Goal: Task Accomplishment & Management: Complete application form

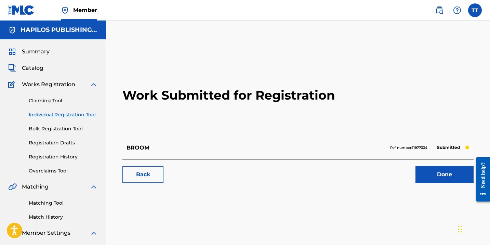
click at [87, 114] on link "Individual Registration Tool" at bounding box center [63, 114] width 69 height 7
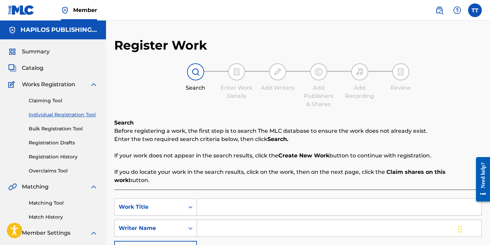
click at [247, 199] on input "Search Form" at bounding box center [339, 207] width 285 height 16
paste input "BUTTON PRESS"
type input "BUTTON PRESS"
click at [237, 221] on input "Search Form" at bounding box center [339, 228] width 285 height 16
paste input "[PERSON_NAME]"
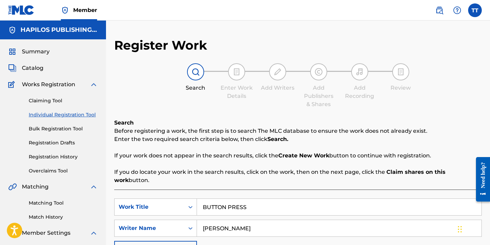
type input "[PERSON_NAME]"
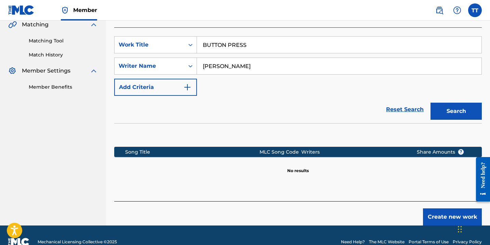
scroll to position [167, 0]
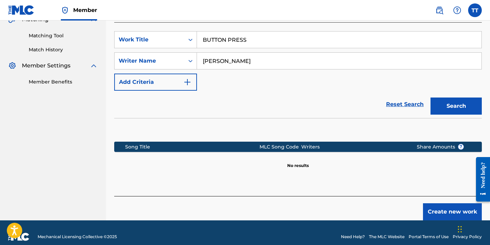
click at [436, 208] on button "Create new work" at bounding box center [452, 211] width 59 height 17
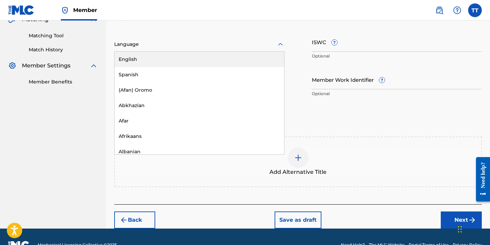
click at [198, 47] on div at bounding box center [199, 44] width 170 height 9
click at [198, 54] on div "English" at bounding box center [200, 59] width 170 height 15
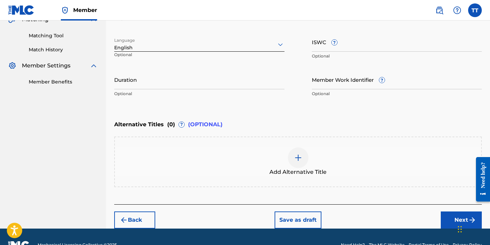
click at [189, 85] on input "Duration" at bounding box center [199, 80] width 170 height 20
type input "02:58"
click at [287, 166] on div "Add Alternative Title" at bounding box center [298, 161] width 366 height 29
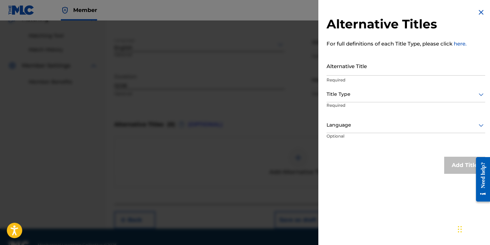
click at [343, 71] on input "Alternative Title" at bounding box center [406, 66] width 159 height 20
paste input "BUTTON PRESS (RADIO EDIT)"
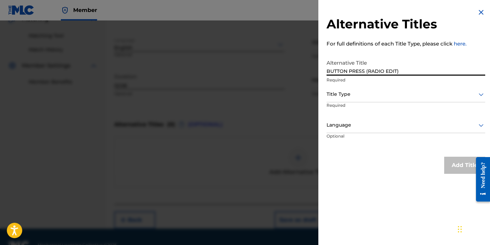
type input "BUTTON PRESS (RADIO EDIT)"
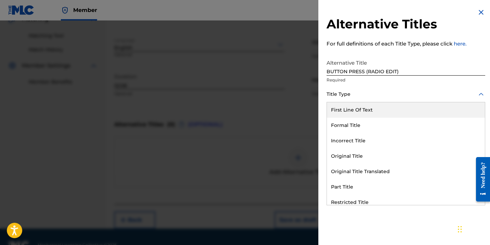
click at [337, 99] on div "Title Type" at bounding box center [406, 94] width 159 height 15
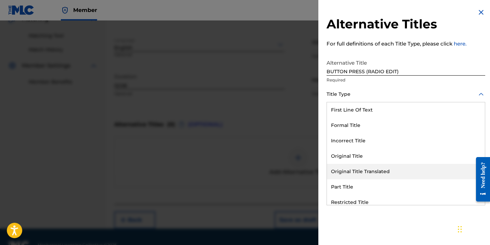
scroll to position [67, 0]
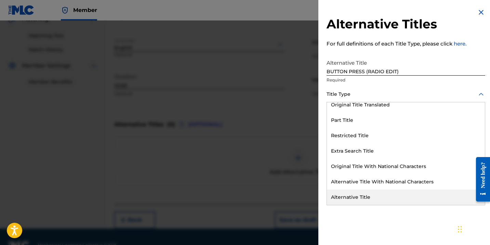
click at [343, 197] on div "Alternative Title" at bounding box center [406, 197] width 158 height 15
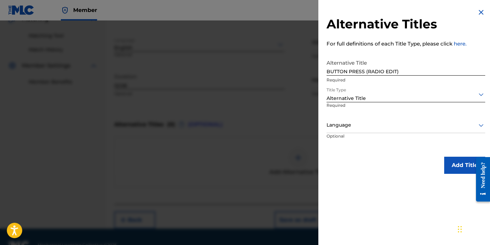
click at [342, 124] on div at bounding box center [406, 125] width 159 height 9
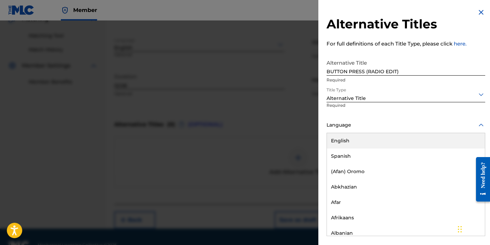
click at [342, 144] on div "English" at bounding box center [406, 140] width 158 height 15
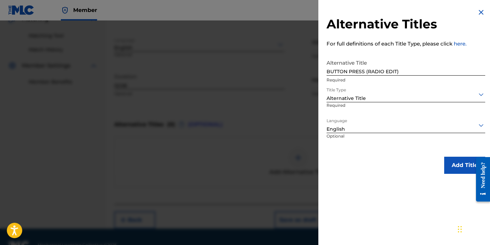
click at [464, 164] on button "Add Title" at bounding box center [464, 165] width 41 height 17
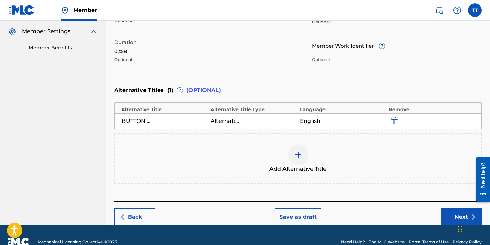
scroll to position [214, 0]
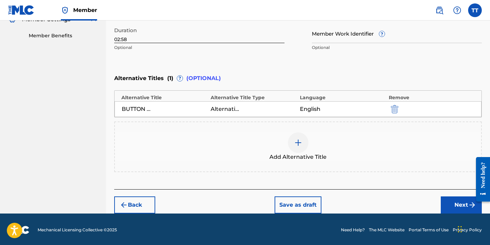
click at [458, 208] on button "Next" at bounding box center [461, 204] width 41 height 17
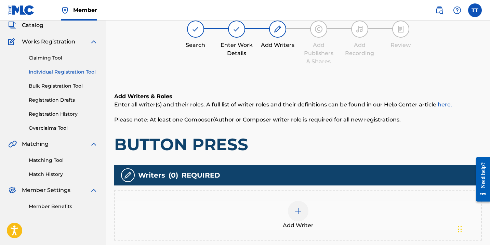
scroll to position [31, 0]
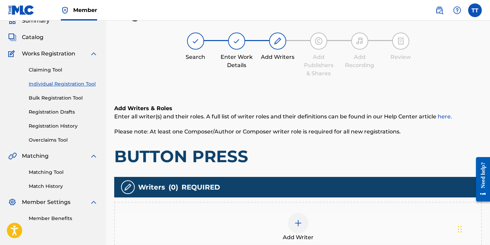
click at [291, 222] on div at bounding box center [298, 223] width 21 height 21
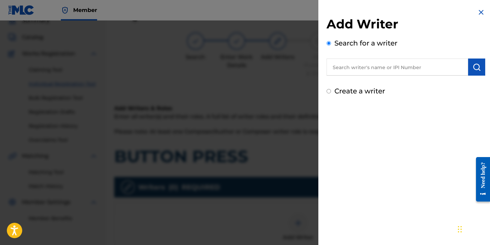
click at [348, 69] on input "text" at bounding box center [398, 67] width 142 height 17
paste input "[PERSON_NAME]"
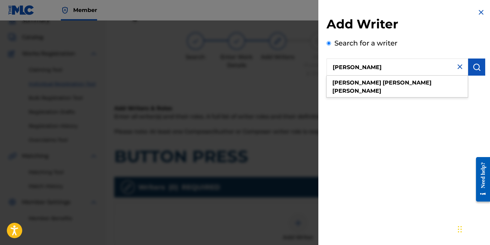
type input "[PERSON_NAME]"
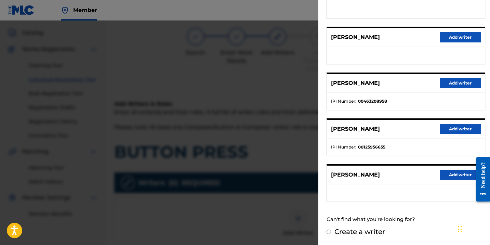
scroll to position [39, 0]
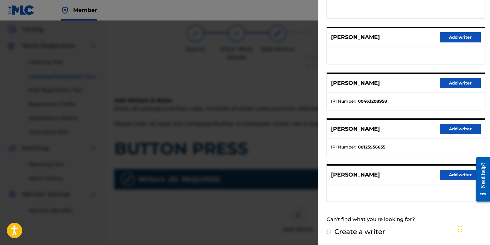
click at [448, 172] on button "Add writer" at bounding box center [460, 175] width 41 height 10
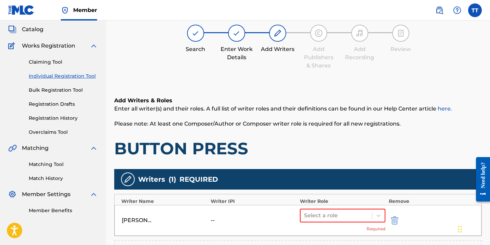
scroll to position [78, 0]
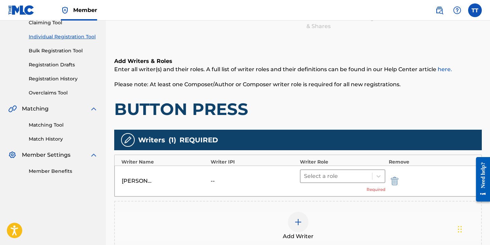
click at [328, 178] on div at bounding box center [336, 176] width 65 height 10
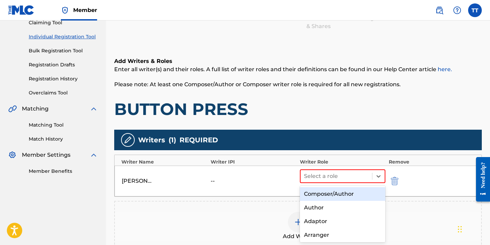
drag, startPoint x: 320, startPoint y: 207, endPoint x: 326, endPoint y: 217, distance: 11.0
click at [321, 193] on div "Composer/Author Author Adaptor Arranger Composer Translator Sub Arranger Sub Au…" at bounding box center [343, 214] width 86 height 57
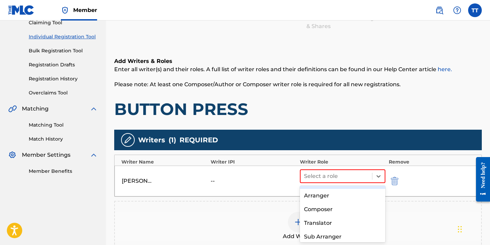
scroll to position [41, 0]
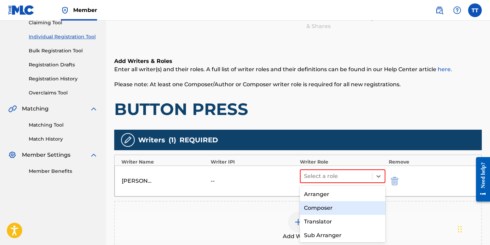
click at [324, 209] on div "Composer" at bounding box center [343, 208] width 86 height 14
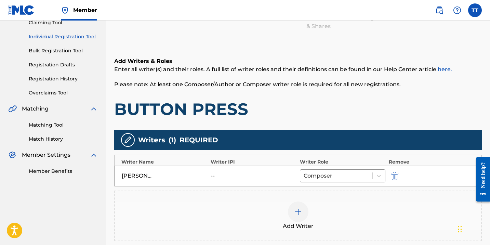
click at [298, 219] on div at bounding box center [298, 212] width 21 height 21
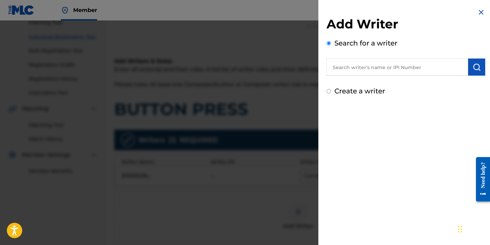
click at [362, 72] on input "text" at bounding box center [398, 67] width 142 height 17
paste input "588262508"
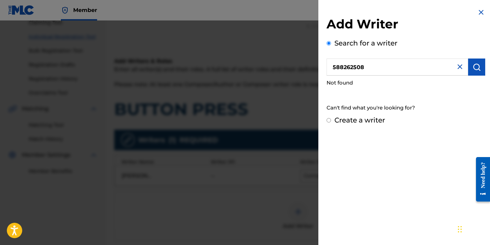
click at [332, 66] on input "588262508" at bounding box center [398, 67] width 142 height 17
type input "00588262508"
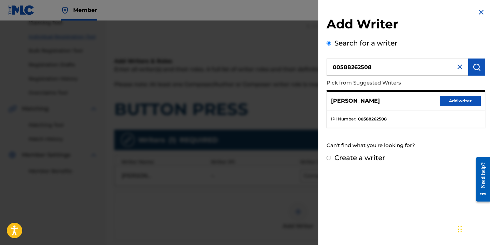
click at [451, 103] on button "Add writer" at bounding box center [460, 101] width 41 height 10
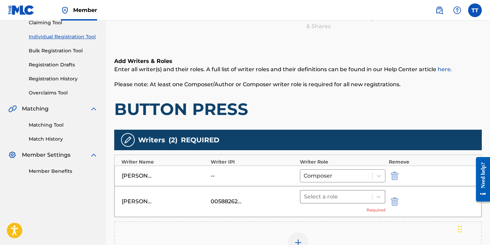
click at [338, 195] on div at bounding box center [336, 197] width 65 height 10
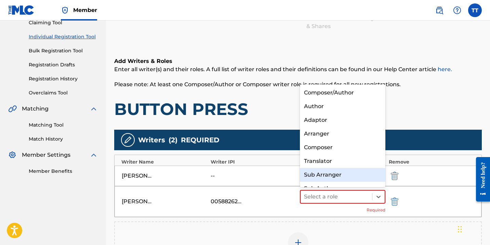
scroll to position [10, 0]
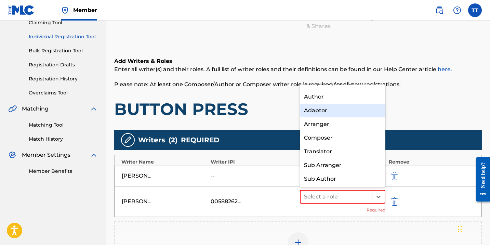
click at [314, 107] on div "Adaptor" at bounding box center [343, 111] width 86 height 14
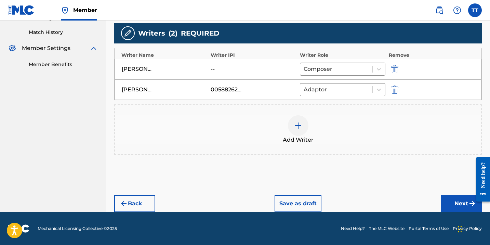
click at [455, 201] on button "Next" at bounding box center [461, 203] width 41 height 17
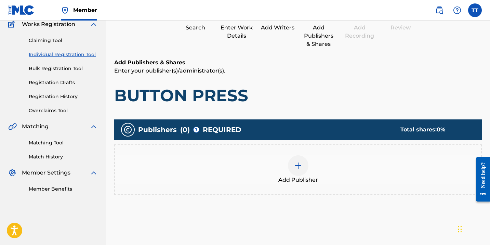
scroll to position [107, 0]
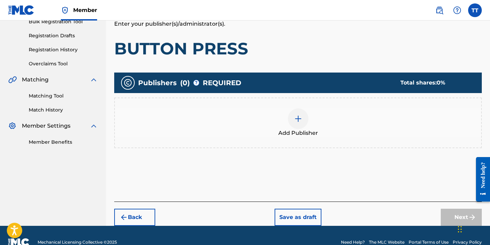
click at [138, 216] on button "Back" at bounding box center [134, 217] width 41 height 17
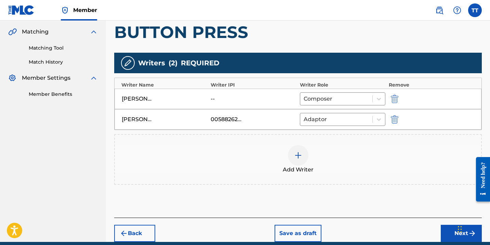
scroll to position [167, 0]
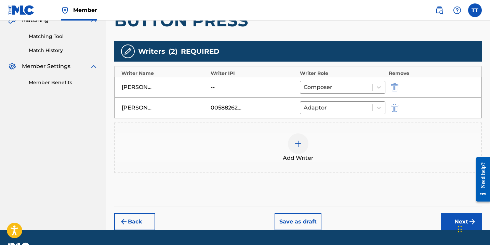
click at [454, 218] on button "Next" at bounding box center [461, 221] width 41 height 17
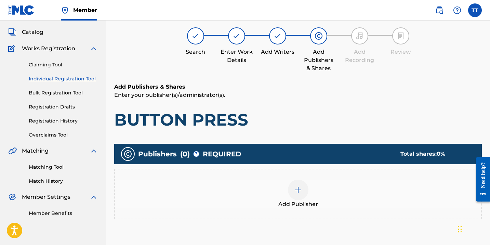
scroll to position [31, 0]
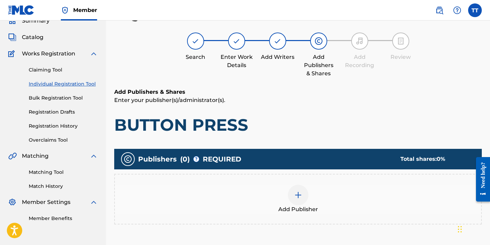
click at [293, 196] on div at bounding box center [298, 195] width 21 height 21
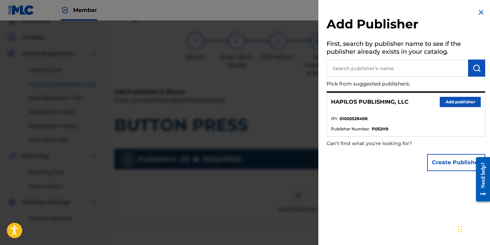
click at [458, 100] on button "Add publisher" at bounding box center [460, 102] width 41 height 10
click at [458, 100] on p "Enter your publisher(s)/administrator(s)." at bounding box center [298, 100] width 368 height 8
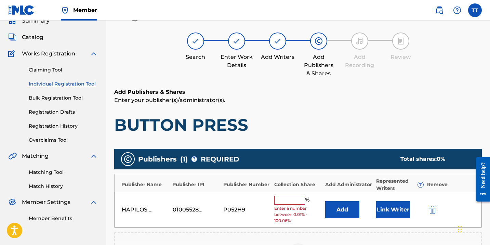
click at [293, 198] on input "text" at bounding box center [289, 200] width 31 height 9
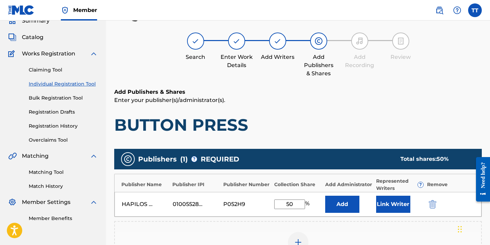
type input "50"
click at [391, 205] on button "Link Writer" at bounding box center [393, 204] width 34 height 17
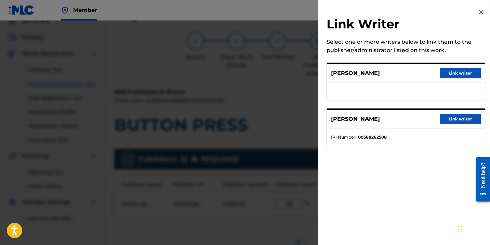
click at [452, 74] on button "Link writer" at bounding box center [460, 73] width 41 height 10
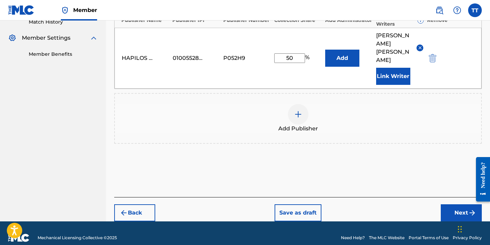
click at [451, 207] on button "Next" at bounding box center [461, 212] width 41 height 17
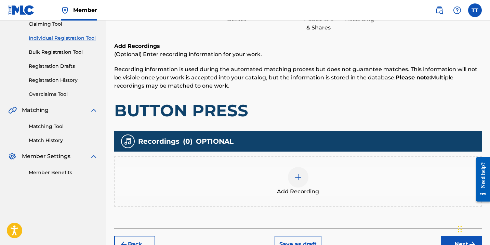
scroll to position [92, 0]
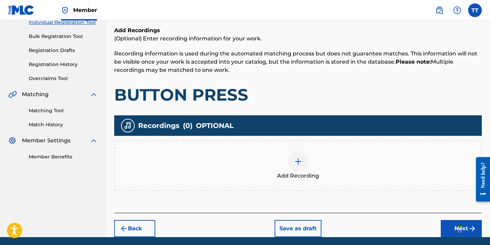
click at [302, 162] on div at bounding box center [298, 161] width 21 height 21
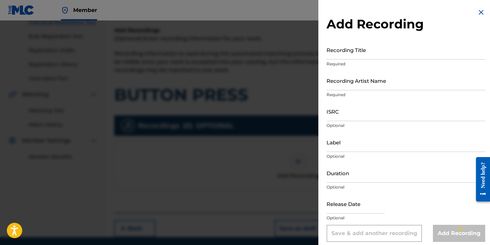
click at [350, 55] on input "Recording Title" at bounding box center [406, 50] width 159 height 20
click at [356, 53] on input "Recording Title" at bounding box center [406, 50] width 159 height 20
paste input "BUTTON PRESS"
type input "BUTTON PRESS"
click at [334, 77] on input "Recording Artist Name" at bounding box center [406, 81] width 159 height 20
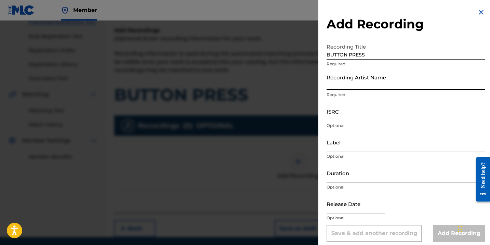
paste input "D'ANGEL"
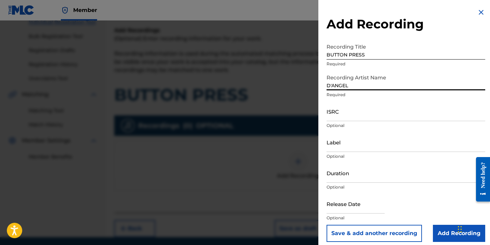
type input "D'ANGEL"
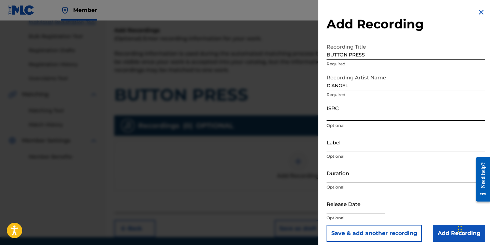
click at [353, 108] on input "ISRC" at bounding box center [406, 112] width 159 height 20
paste input "QMBZ92599595"
type input "QMBZ92599595"
click at [331, 138] on input "Label" at bounding box center [406, 142] width 159 height 20
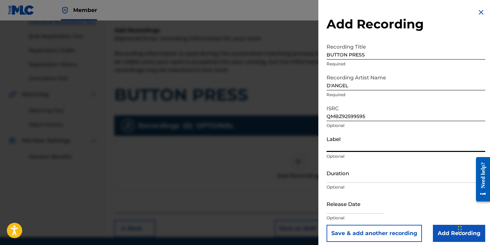
paste input "FEEL GOOD BOSS ENTERTAINMENT"
type input "FEEL GOOD BOSS ENTERTAINMENT"
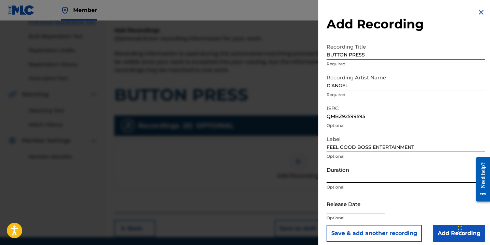
click at [348, 167] on input "Duration" at bounding box center [406, 173] width 159 height 20
type input "02:58"
click at [340, 209] on input "text" at bounding box center [356, 204] width 58 height 20
select select "7"
select select "2025"
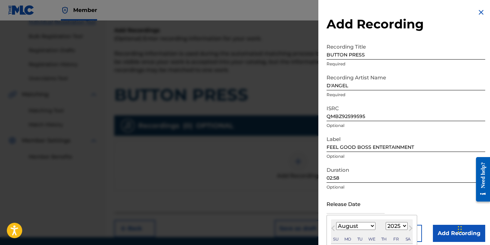
scroll to position [69, 0]
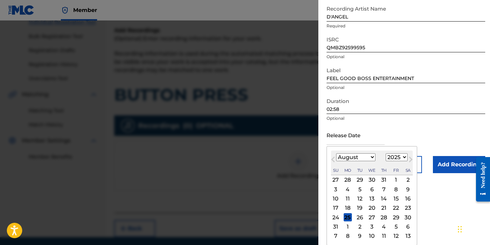
click at [334, 158] on span "Previous Month" at bounding box center [334, 160] width 0 height 10
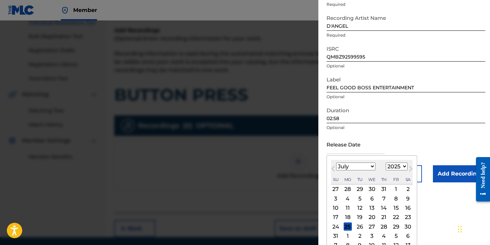
click at [334, 158] on div "Previous Month Next Month August [DATE] February March April May June July Augu…" at bounding box center [372, 204] width 91 height 99
click at [334, 167] on span "Previous Month" at bounding box center [334, 170] width 0 height 10
select select "5"
click at [396, 215] on div "27" at bounding box center [396, 217] width 8 height 8
type input "[DATE]"
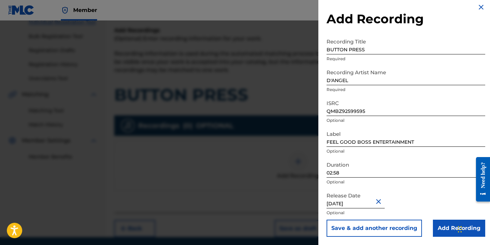
scroll to position [5, 0]
click at [396, 215] on p "Optional" at bounding box center [406, 213] width 159 height 6
click at [440, 221] on input "Add Recording" at bounding box center [459, 228] width 52 height 17
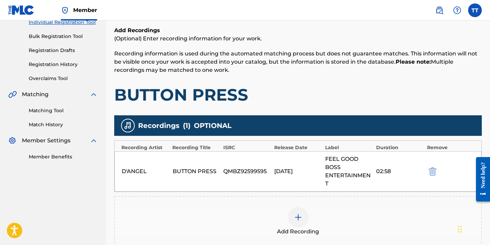
click at [300, 216] on img at bounding box center [298, 217] width 8 height 8
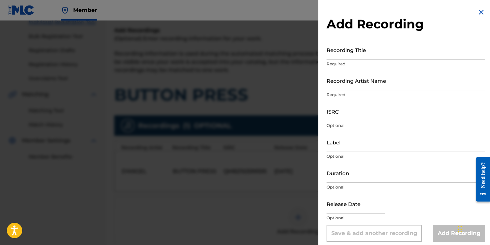
click at [338, 55] on input "Recording Title" at bounding box center [406, 50] width 159 height 20
paste input "BUTTON PRESS (RADIO EDIT)"
type input "BUTTON PRESS (RADIO EDIT)"
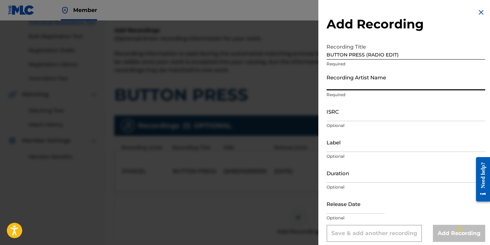
click at [346, 82] on input "Recording Artist Name" at bounding box center [406, 81] width 159 height 20
paste input "D'ANGEL"
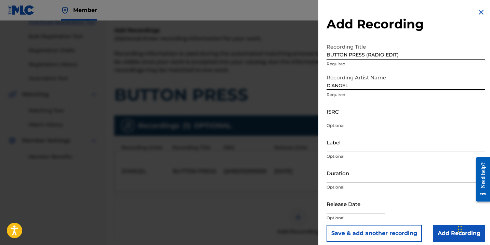
type input "D'ANGEL"
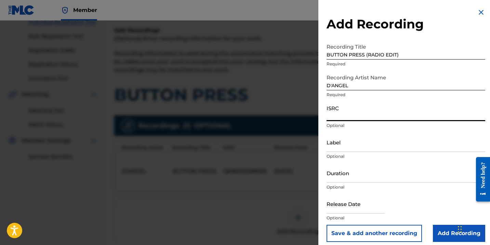
click at [336, 116] on input "ISRC" at bounding box center [406, 112] width 159 height 20
paste input "QMBZ92599596"
type input "QMBZ92599596"
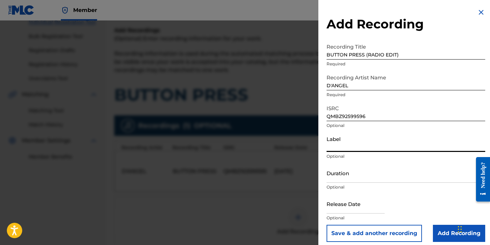
click at [340, 147] on input "Label" at bounding box center [406, 142] width 159 height 20
click at [348, 149] on input "Label" at bounding box center [406, 142] width 159 height 20
paste input "FEEL GOOD BOSS ENTERTAINMENT"
type input "FEEL GOOD BOSS ENTERTAINMENT"
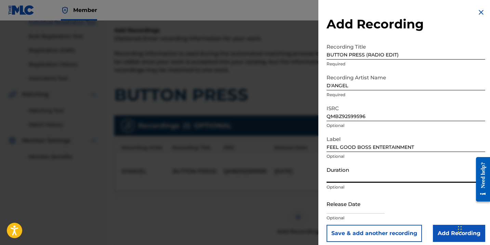
click at [339, 169] on input "Duration" at bounding box center [406, 173] width 159 height 20
type input "02:58"
click at [347, 197] on input "text" at bounding box center [356, 204] width 58 height 20
select select "7"
select select "2025"
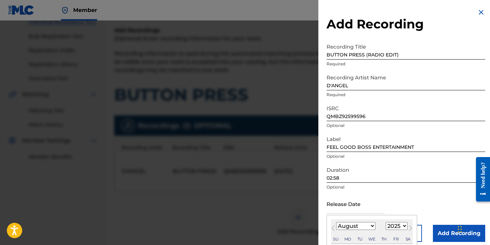
click at [334, 226] on span "Previous Month" at bounding box center [334, 229] width 0 height 10
select select "5"
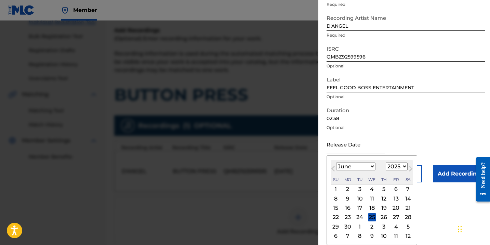
click at [395, 217] on div "27" at bounding box center [396, 217] width 8 height 8
type input "[DATE]"
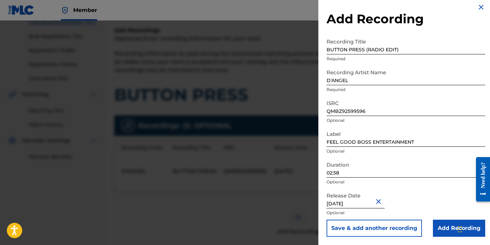
scroll to position [5, 0]
click at [439, 225] on input "Add Recording" at bounding box center [459, 228] width 52 height 17
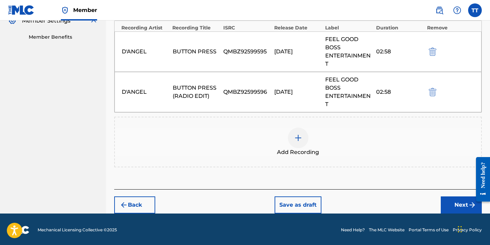
scroll to position [214, 0]
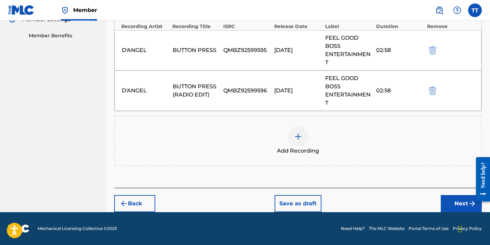
click at [457, 209] on button "Next" at bounding box center [461, 203] width 41 height 17
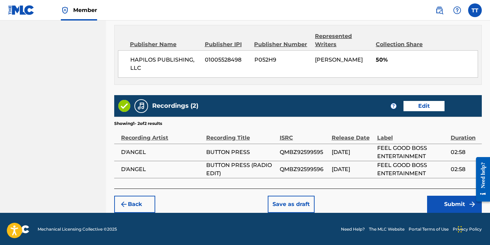
scroll to position [411, 0]
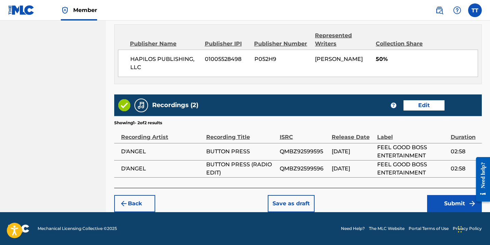
click at [442, 209] on button "Submit" at bounding box center [454, 203] width 55 height 17
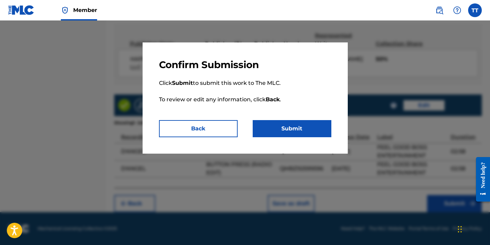
click at [286, 131] on button "Submit" at bounding box center [292, 128] width 79 height 17
